Goal: Check status

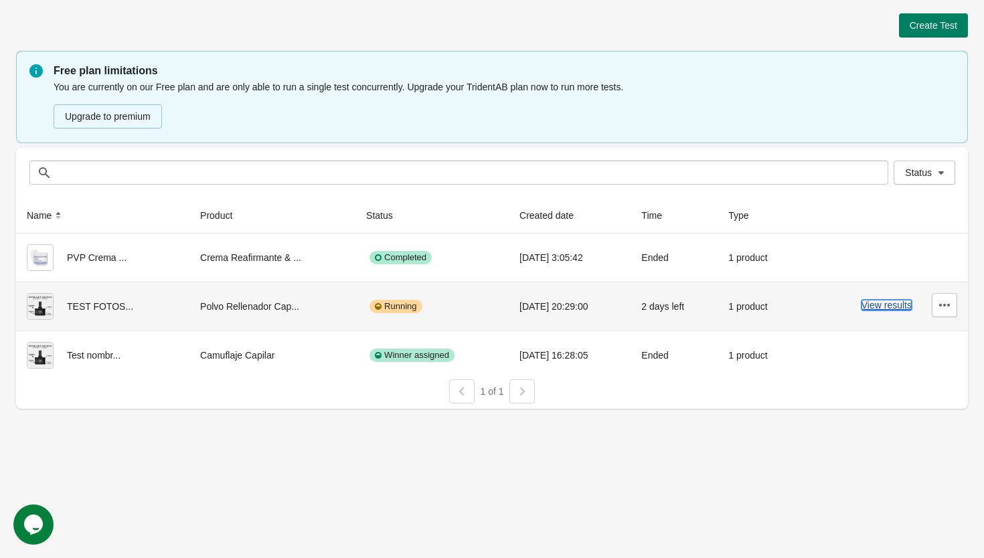
click at [872, 309] on button "View results" at bounding box center [887, 305] width 50 height 11
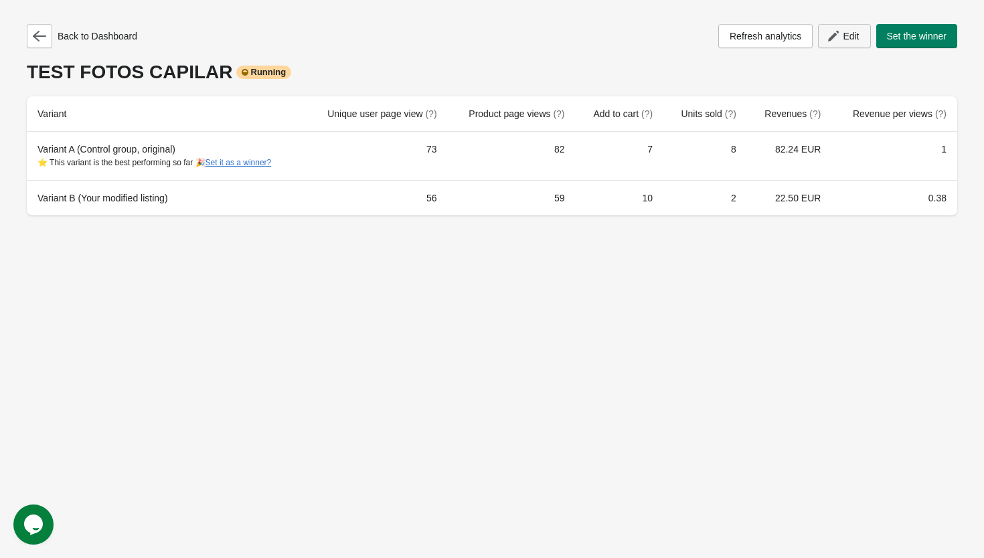
click at [850, 37] on span "Edit" at bounding box center [851, 36] width 16 height 11
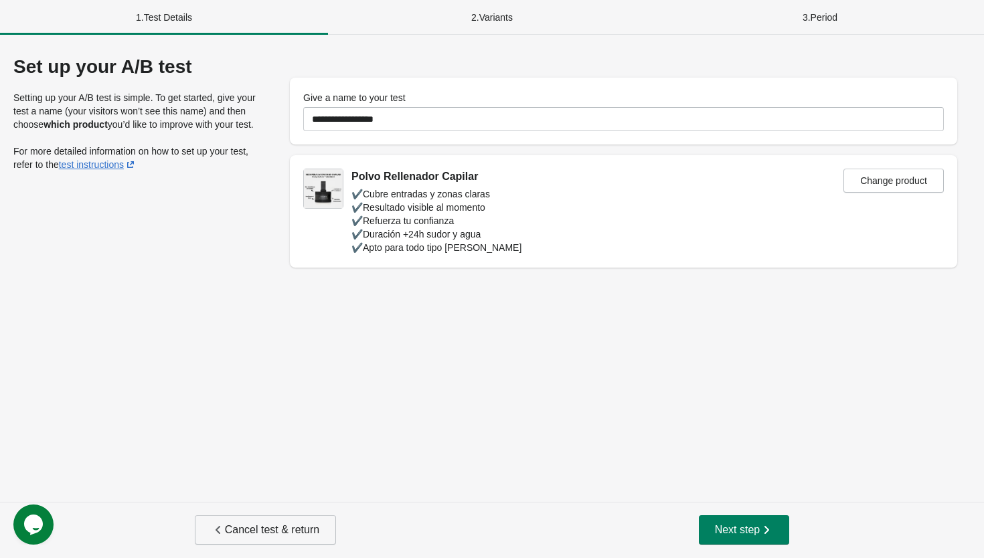
click at [289, 532] on span "Cancel test & return" at bounding box center [266, 530] width 108 height 13
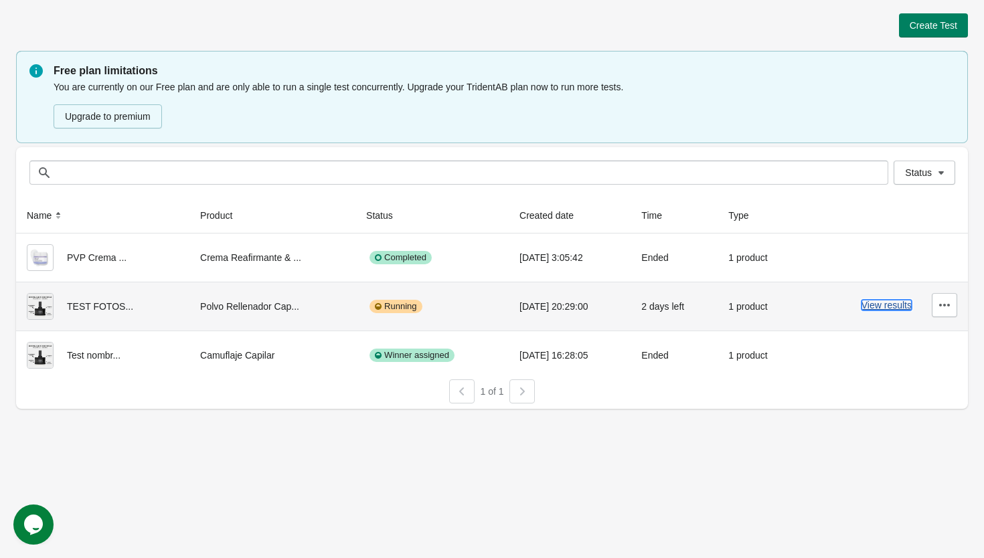
click at [863, 305] on button "View results" at bounding box center [887, 305] width 50 height 11
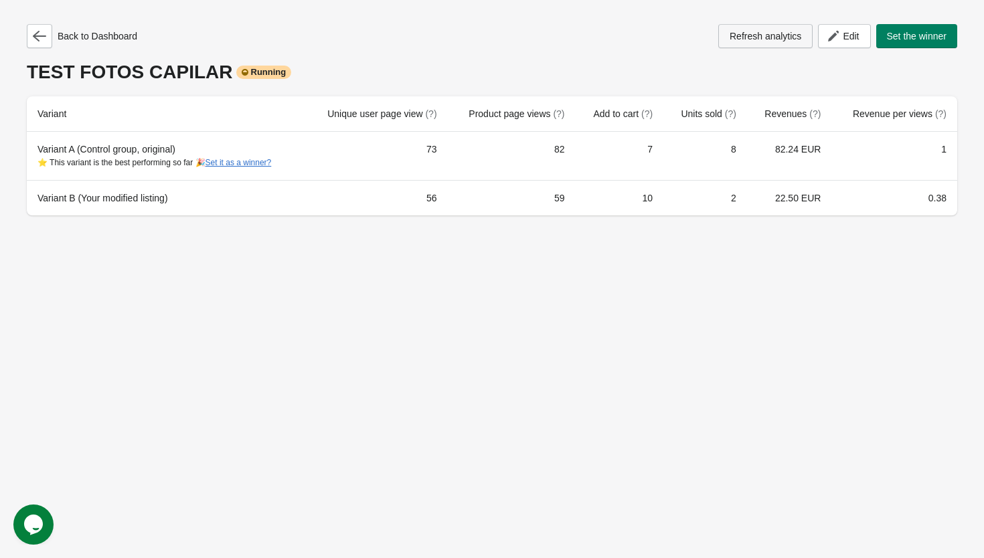
click at [776, 47] on button "Refresh analytics" at bounding box center [765, 36] width 94 height 24
